Goal: Check status: Check status

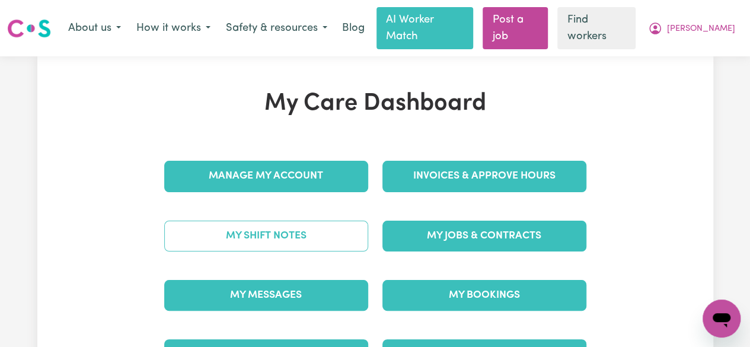
click at [241, 223] on link "My Shift Notes" at bounding box center [266, 236] width 204 height 31
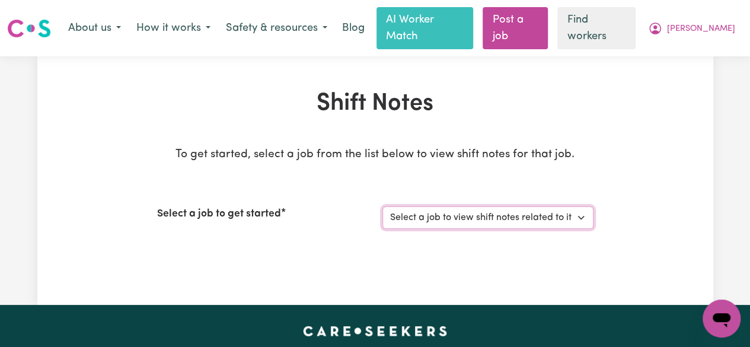
click at [522, 209] on select "Select a job to view shift notes related to it... [DEMOGRAPHIC_DATA] Support Wo…" at bounding box center [487, 217] width 211 height 23
select select "13648"
click at [382, 206] on select "Select a job to view shift notes related to it... [DEMOGRAPHIC_DATA] Support Wo…" at bounding box center [487, 217] width 211 height 23
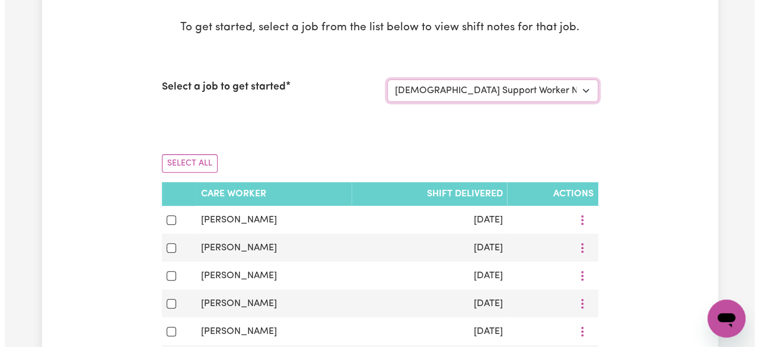
scroll to position [135, 0]
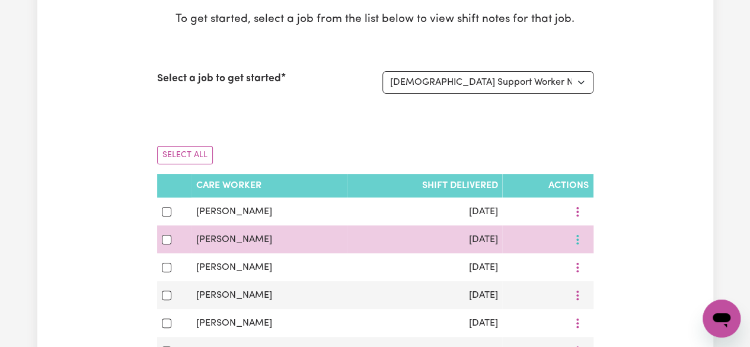
click at [580, 221] on button "More options" at bounding box center [577, 211] width 23 height 18
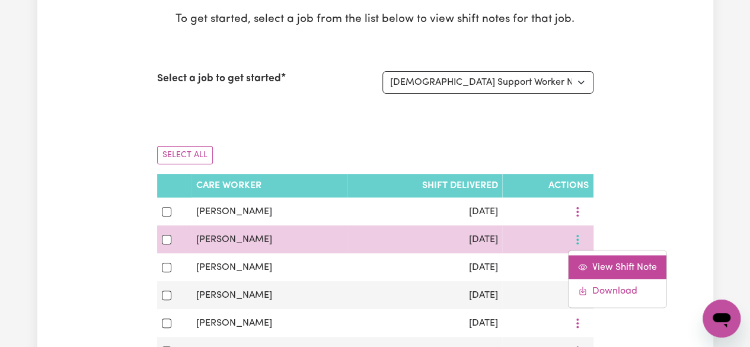
click at [612, 262] on span "View Shift Note" at bounding box center [624, 266] width 65 height 9
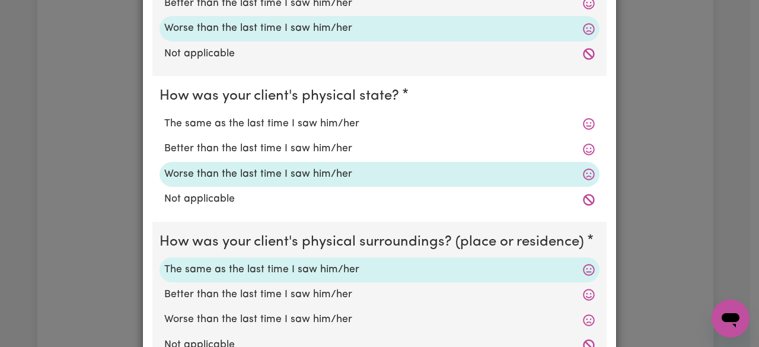
scroll to position [0, 0]
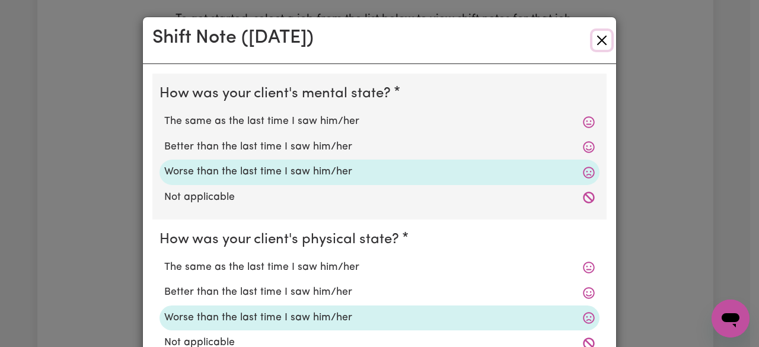
click at [598, 42] on button "Close" at bounding box center [601, 40] width 19 height 19
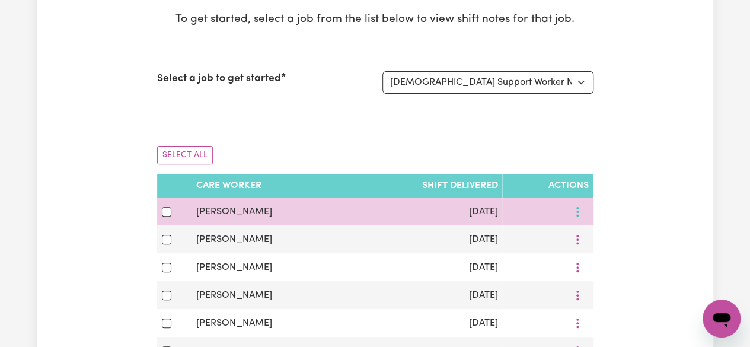
click at [575, 206] on icon "More options" at bounding box center [577, 212] width 12 height 12
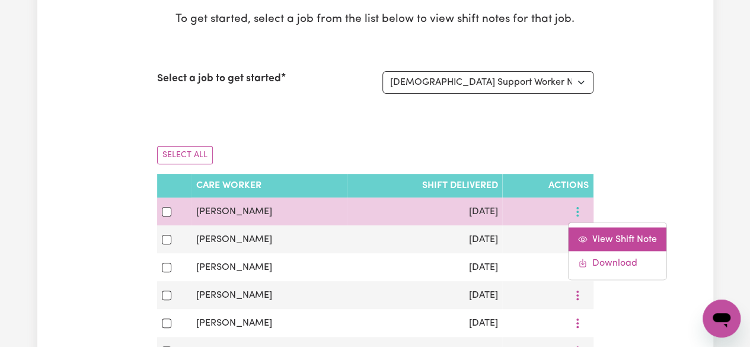
click at [605, 234] on span "View Shift Note" at bounding box center [624, 238] width 65 height 9
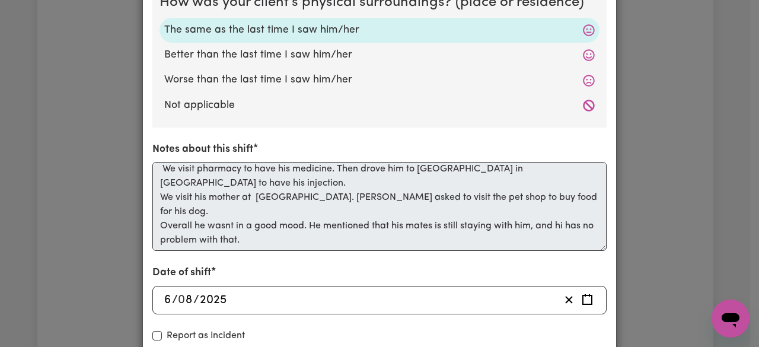
scroll to position [478, 0]
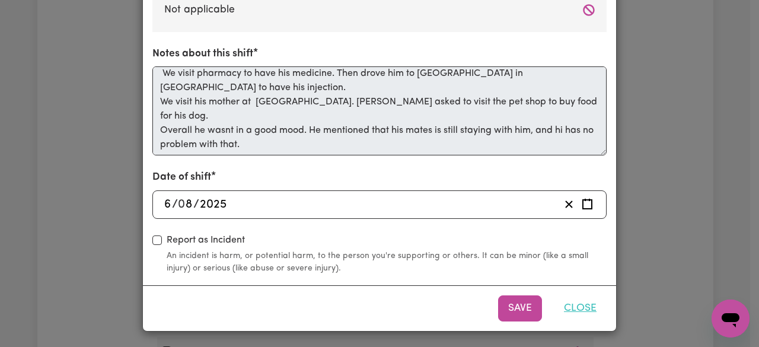
click at [577, 308] on button "Close" at bounding box center [580, 308] width 53 height 26
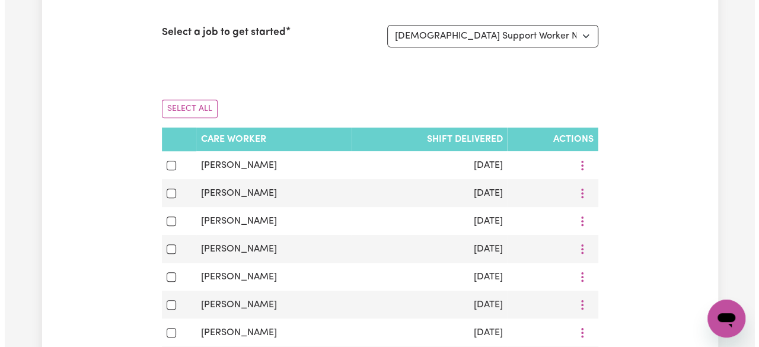
scroll to position [0, 0]
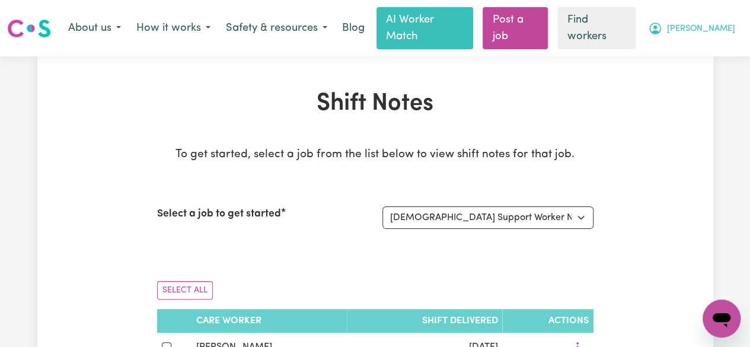
click at [718, 23] on span "[PERSON_NAME]" at bounding box center [701, 29] width 68 height 13
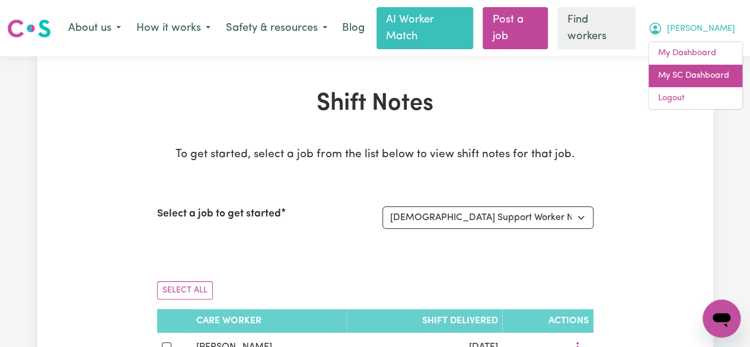
click at [697, 72] on link "My SC Dashboard" at bounding box center [695, 76] width 94 height 23
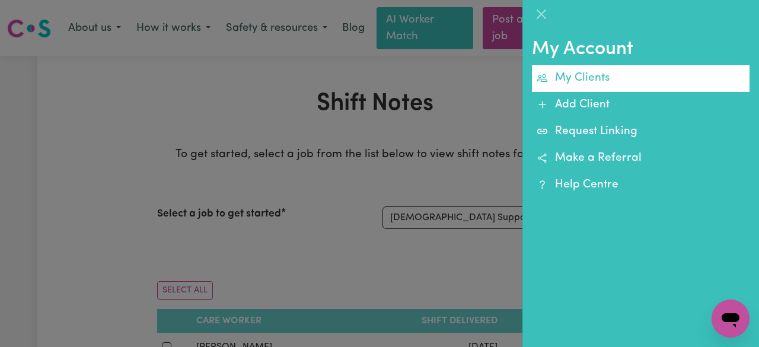
click at [593, 75] on link "My Clients" at bounding box center [641, 78] width 218 height 27
